Goal: Task Accomplishment & Management: Manage account settings

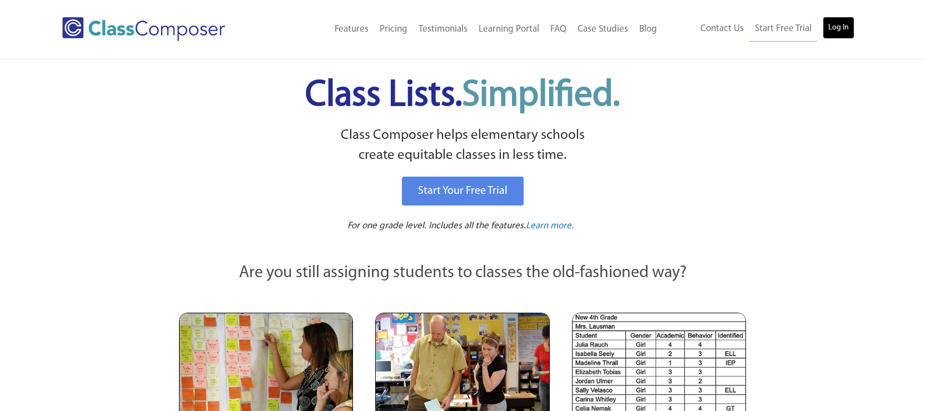
click at [838, 26] on link "Log In" at bounding box center [839, 28] width 32 height 22
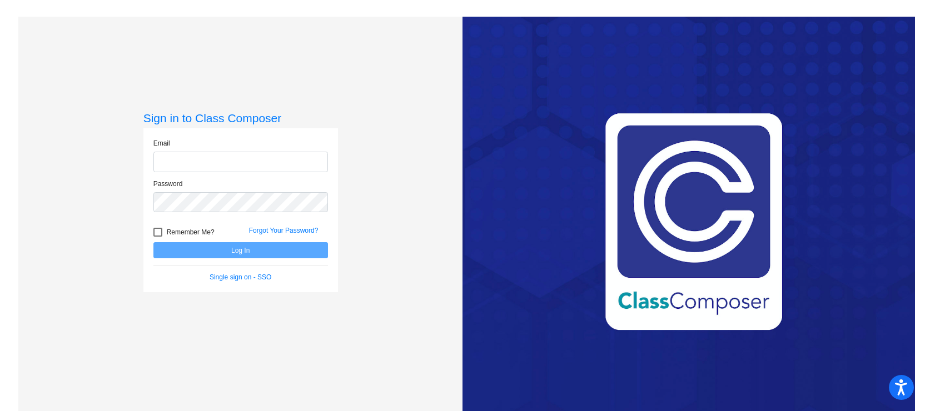
click at [192, 160] on input "email" at bounding box center [240, 162] width 175 height 21
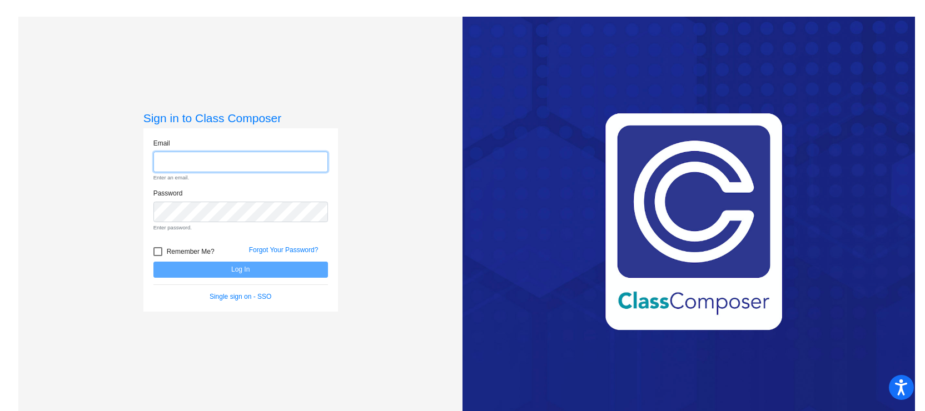
type input "[PERSON_NAME][EMAIL_ADDRESS][PERSON_NAME][DOMAIN_NAME]"
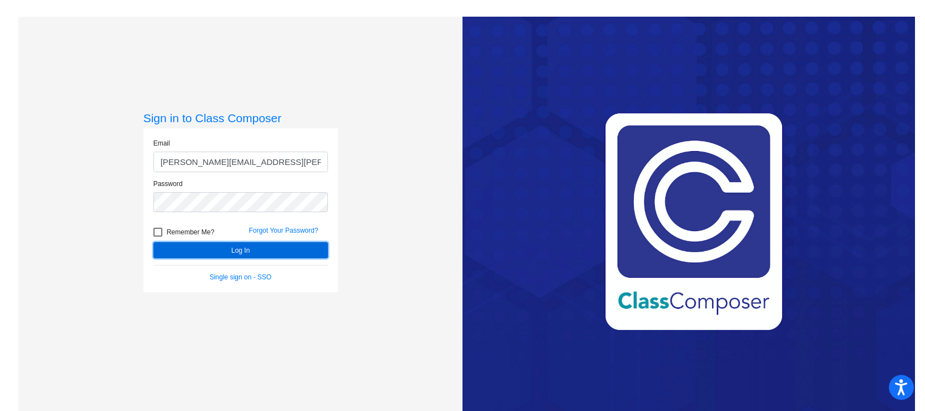
click at [221, 248] on button "Log In" at bounding box center [240, 250] width 175 height 16
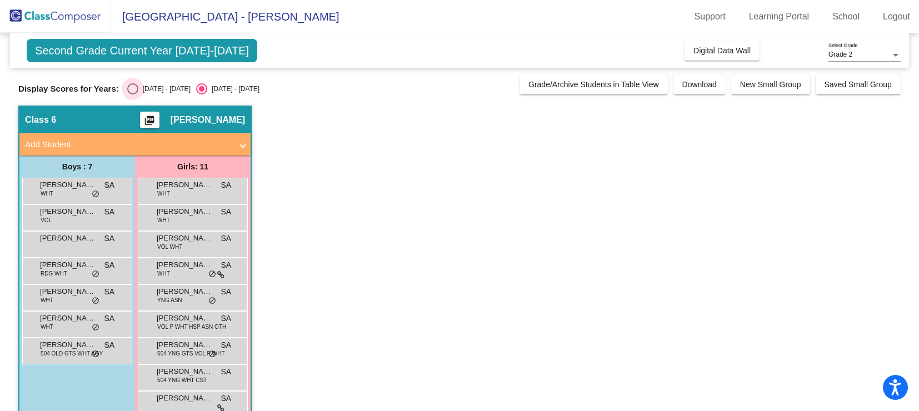
click at [133, 92] on div "Select an option" at bounding box center [132, 88] width 11 height 11
click at [133, 94] on input "2024 - 2025" at bounding box center [132, 94] width 1 height 1
radio input "true"
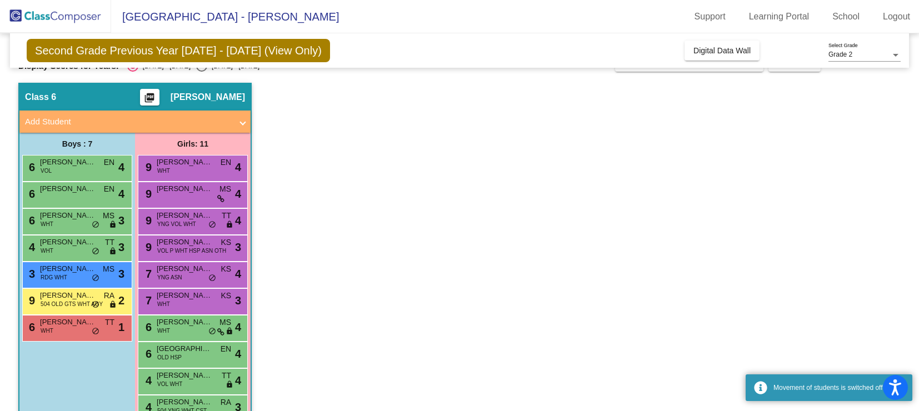
scroll to position [78, 0]
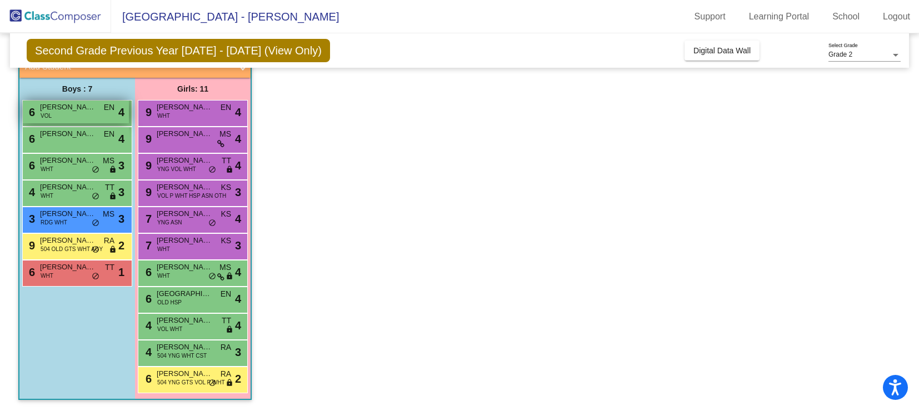
click at [84, 114] on div "6 Noah Chan VOL EN lock do_not_disturb_alt 4" at bounding box center [76, 112] width 106 height 23
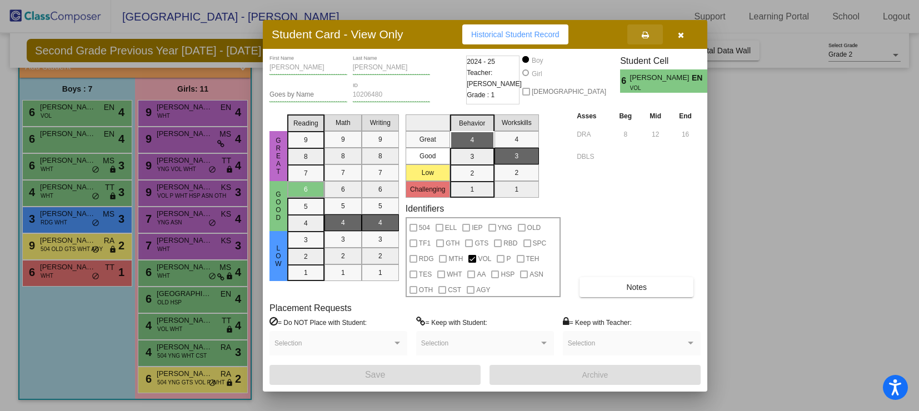
click at [644, 31] on icon at bounding box center [645, 35] width 7 height 8
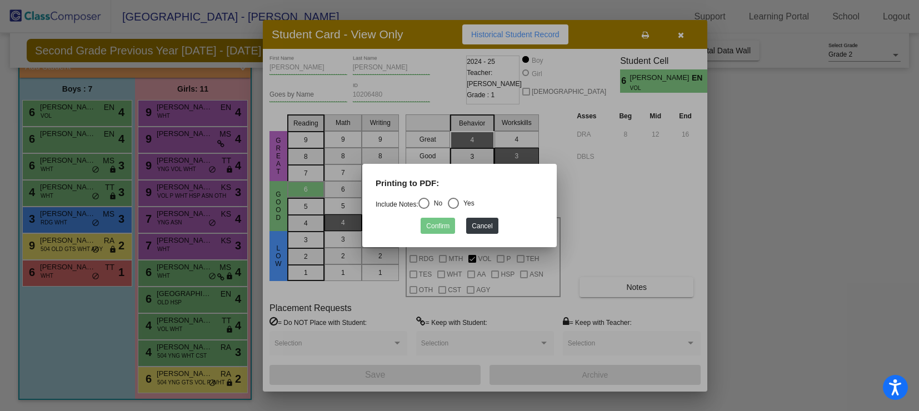
click at [427, 205] on div "Select an option" at bounding box center [423, 203] width 11 height 11
click at [424, 209] on input "No" at bounding box center [423, 209] width 1 height 1
radio input "true"
click at [457, 202] on div "Select an option" at bounding box center [453, 203] width 11 height 11
click at [453, 209] on input "Yes" at bounding box center [453, 209] width 1 height 1
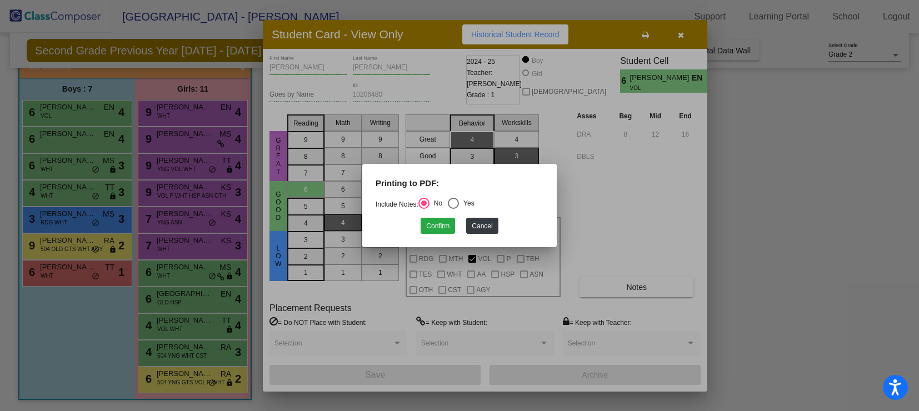
radio input "true"
click at [433, 227] on button "Confirm" at bounding box center [438, 226] width 34 height 16
